Goal: Task Accomplishment & Management: Complete application form

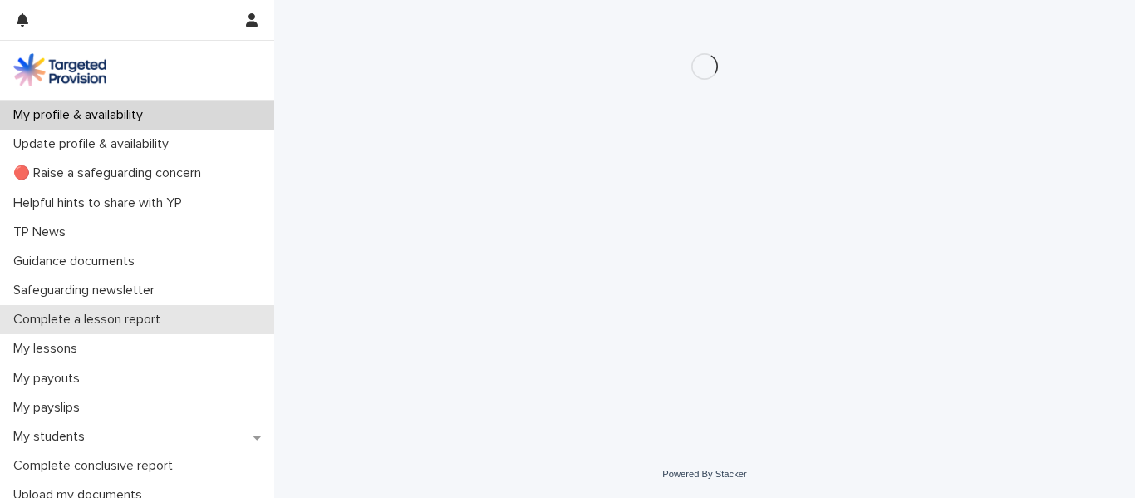
click at [123, 322] on p "Complete a lesson report" at bounding box center [90, 320] width 167 height 16
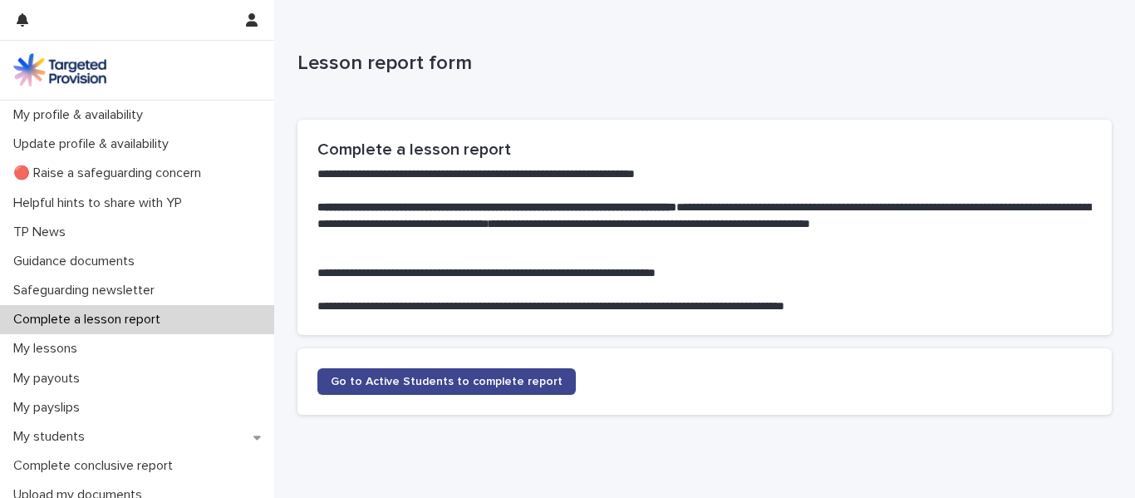
click at [388, 376] on span "Go to Active Students to complete report" at bounding box center [447, 382] width 232 height 12
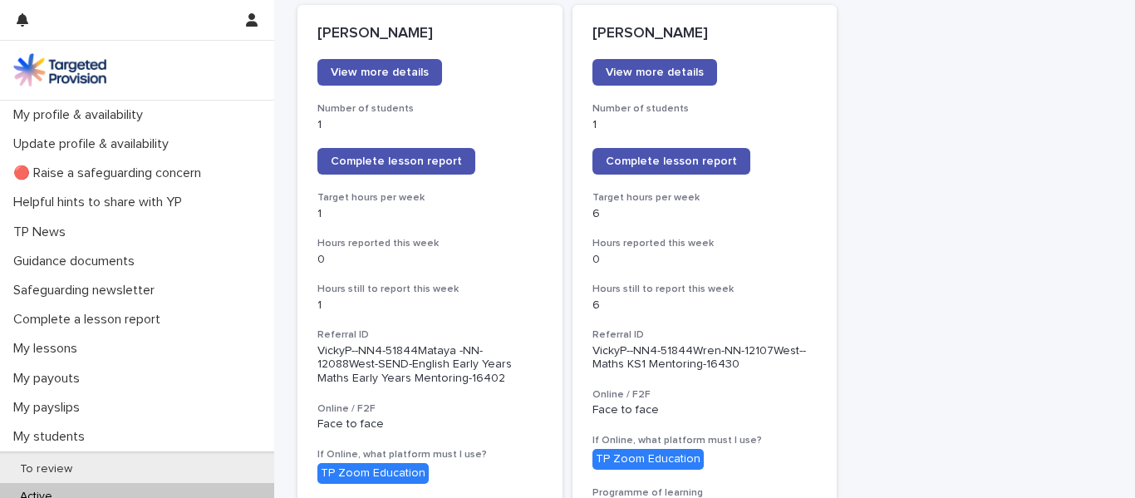
scroll to position [273, 0]
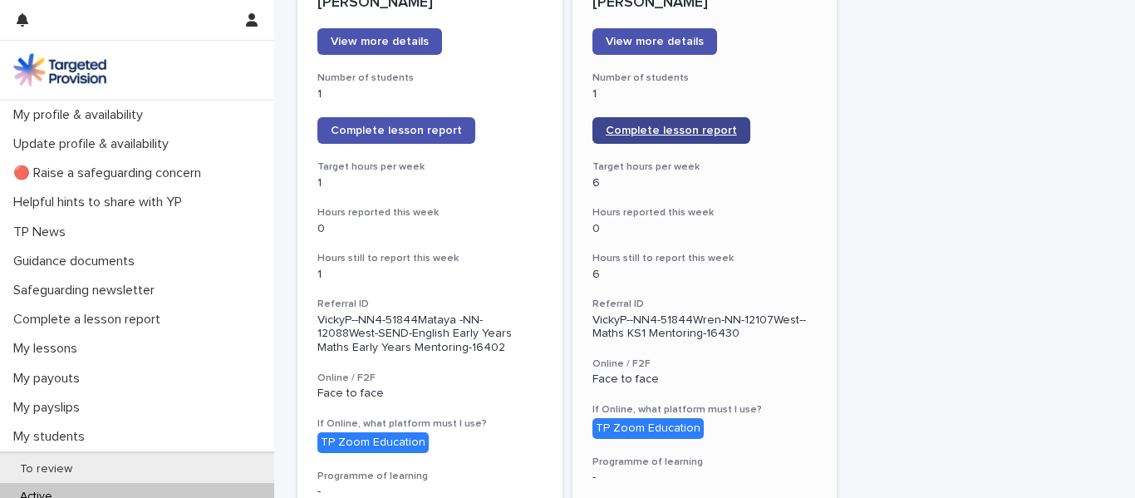
click at [714, 127] on span "Complete lesson report" at bounding box center [671, 131] width 131 height 12
click at [404, 132] on span "Complete lesson report" at bounding box center [396, 131] width 131 height 12
click at [407, 127] on span "Complete lesson report" at bounding box center [396, 131] width 131 height 12
